Goal: Information Seeking & Learning: Learn about a topic

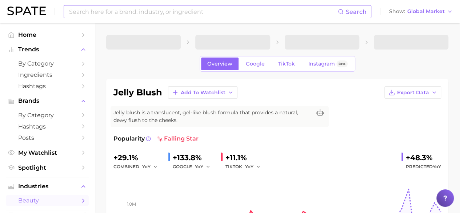
click at [124, 12] on input at bounding box center [202, 11] width 269 height 12
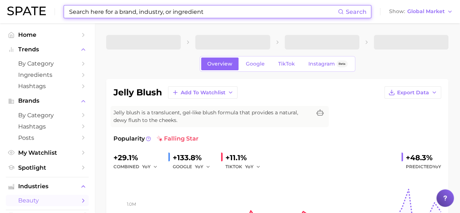
paste input "Glossy lipstick"
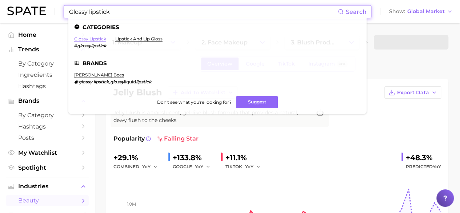
type input "Glossy lipstick"
click at [93, 39] on link "glossy lipstick" at bounding box center [90, 38] width 32 height 5
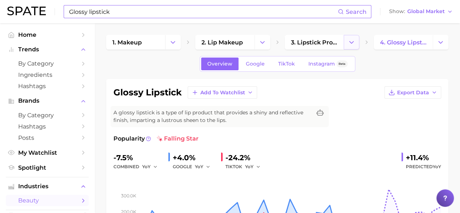
click at [350, 44] on icon "Change Category" at bounding box center [352, 43] width 8 height 8
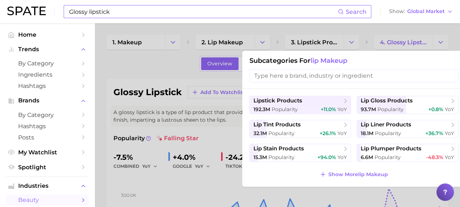
click at [427, 32] on div at bounding box center [230, 103] width 460 height 207
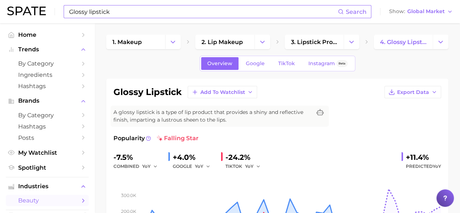
scroll to position [1, 0]
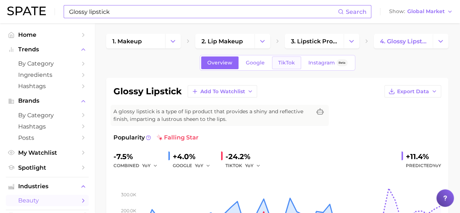
click at [293, 60] on span "TikTok" at bounding box center [286, 63] width 17 height 6
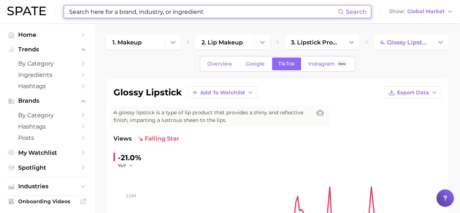
scroll to position [1, 0]
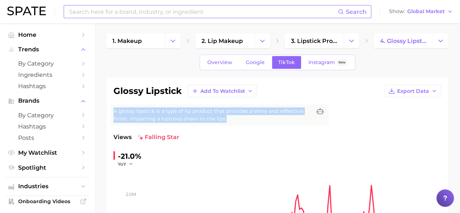
drag, startPoint x: 114, startPoint y: 109, endPoint x: 264, endPoint y: 121, distance: 150.2
click at [264, 121] on span "A glossy lipstick is a type of lip product that provides a shiny and reflective…" at bounding box center [212, 114] width 198 height 15
copy span "A glossy lipstick is a type of lip product that provides a shiny and reflective…"
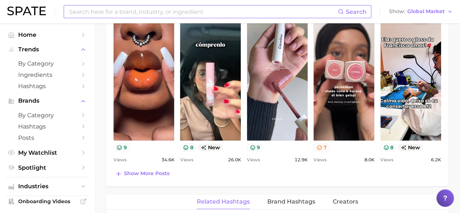
scroll to position [384, 0]
click at [135, 171] on span "Show more posts" at bounding box center [146, 173] width 45 height 6
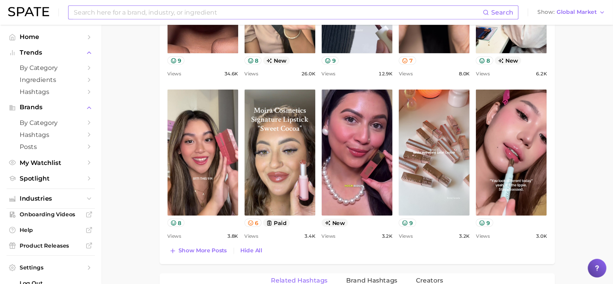
scroll to position [473, 0]
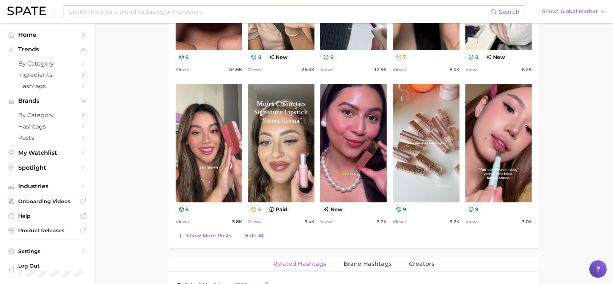
drag, startPoint x: 460, startPoint y: 0, endPoint x: 332, endPoint y: 243, distance: 274.8
click at [332, 212] on div "Top Posts for glossy lipstick Export Data Views: [DATE] - [DATE] Positive 16 Mi…" at bounding box center [353, 71] width 371 height 353
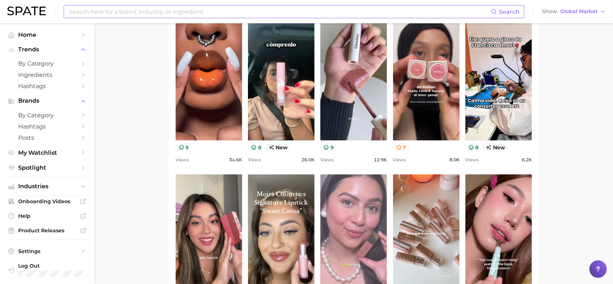
scroll to position [513, 0]
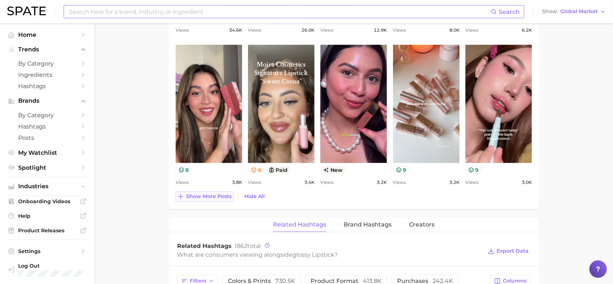
click at [210, 196] on span "Show more posts" at bounding box center [208, 196] width 45 height 6
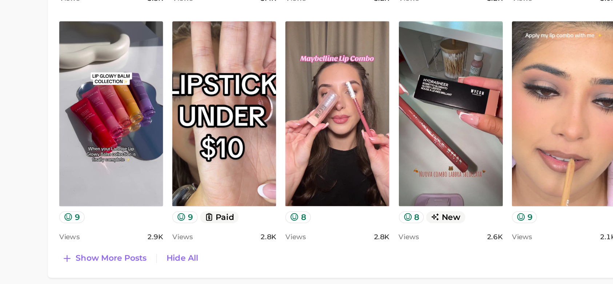
scroll to position [679, 0]
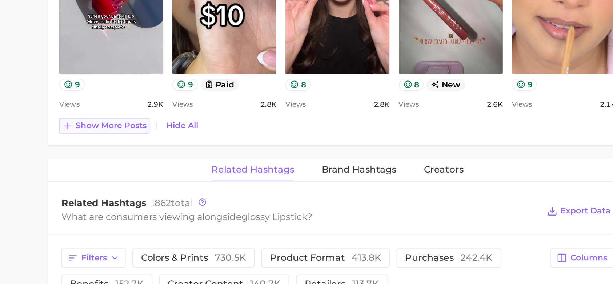
click at [218, 179] on span "Show more posts" at bounding box center [208, 181] width 45 height 6
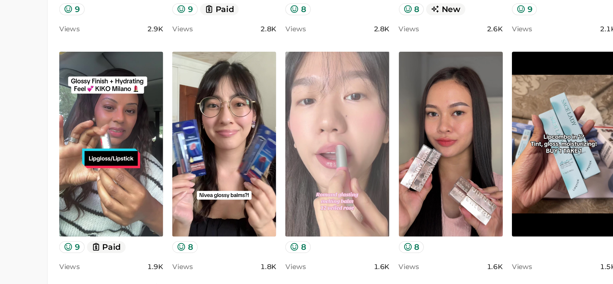
scroll to position [780, 0]
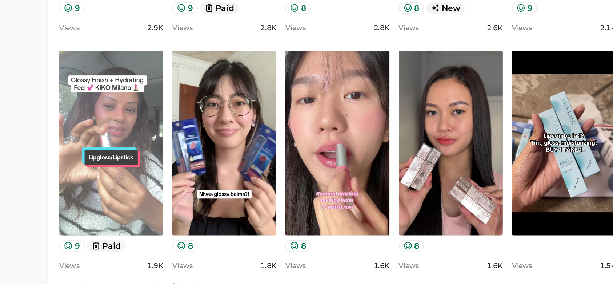
click at [211, 161] on link "view post on TikTok" at bounding box center [209, 140] width 67 height 118
